Goal: Task Accomplishment & Management: Manage account settings

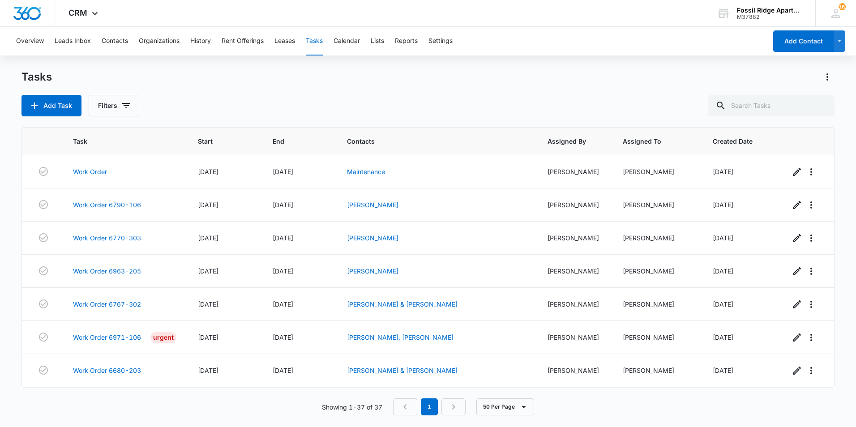
scroll to position [993, 0]
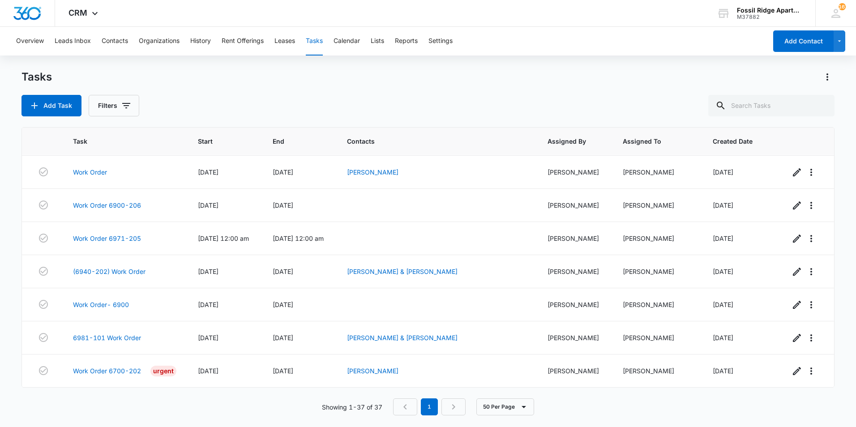
click at [482, 98] on div "Add Task Filters" at bounding box center [427, 105] width 813 height 21
click at [133, 336] on link "6981-101 Work Order" at bounding box center [107, 337] width 68 height 9
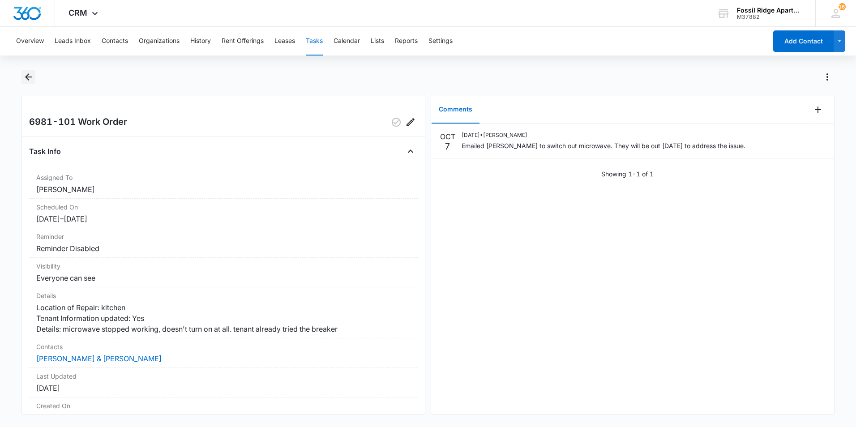
click at [24, 79] on icon "Back" at bounding box center [28, 77] width 11 height 11
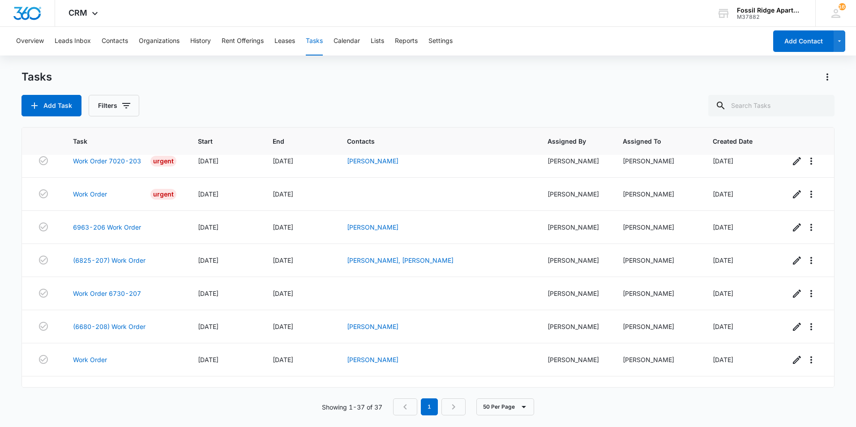
scroll to position [993, 0]
